Goal: Navigation & Orientation: Find specific page/section

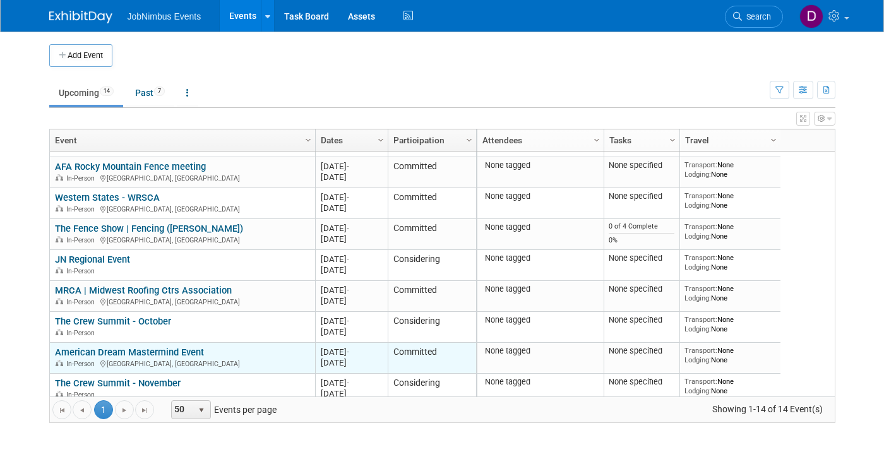
scroll to position [196, 0]
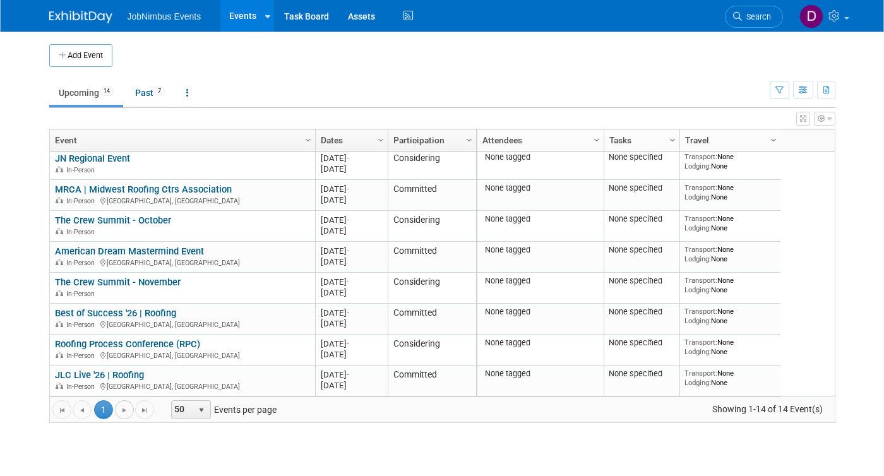
click at [117, 403] on link "Go to the next page" at bounding box center [124, 409] width 19 height 19
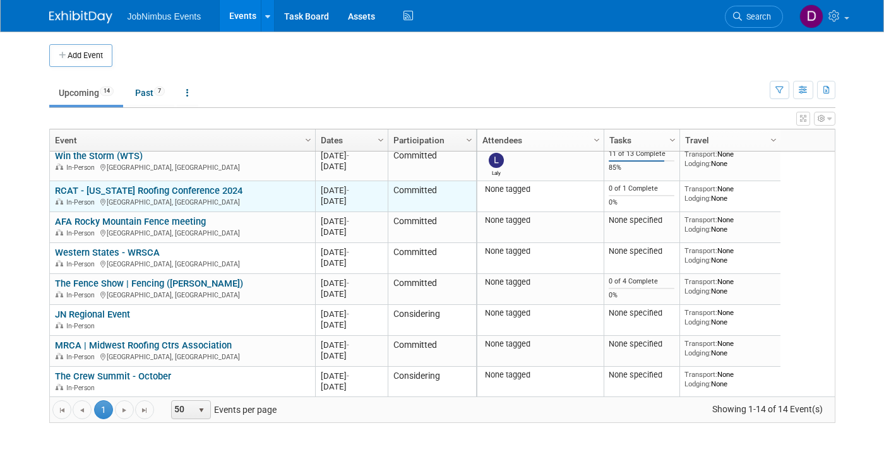
scroll to position [0, 0]
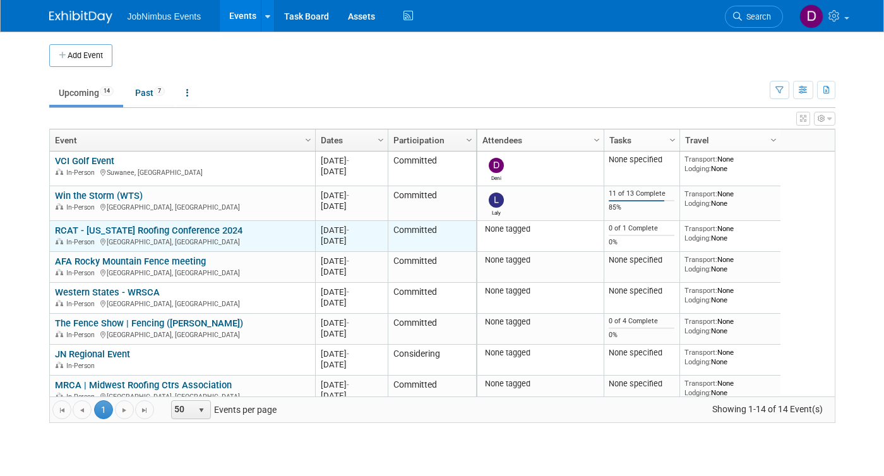
click at [129, 225] on link "RCAT - [US_STATE] Roofing Conference 2024" at bounding box center [148, 230] width 187 height 11
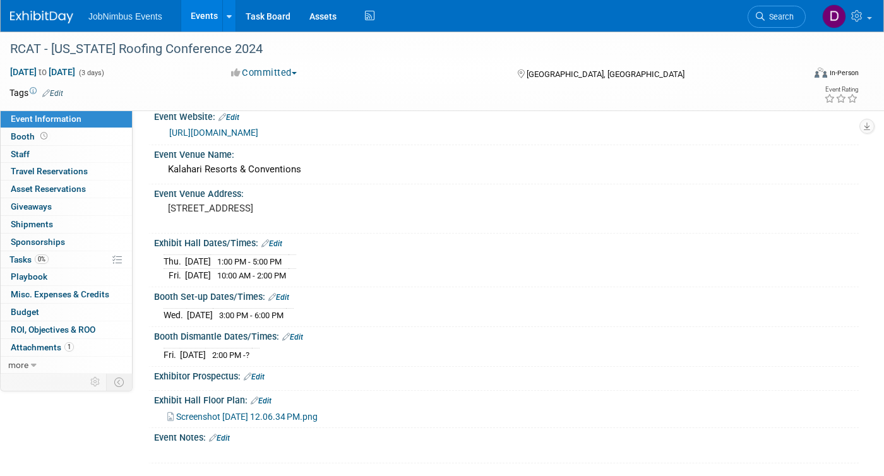
scroll to position [18, 0]
click at [78, 141] on link "Booth" at bounding box center [66, 136] width 131 height 17
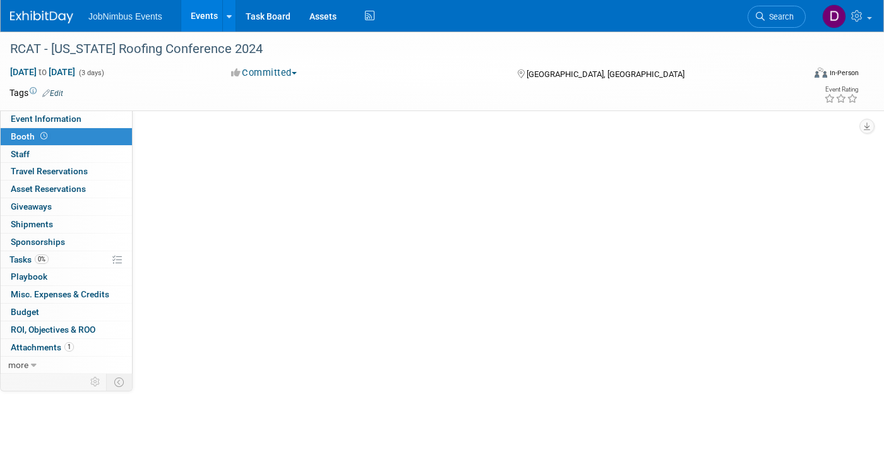
scroll to position [0, 0]
